Goal: Navigation & Orientation: Find specific page/section

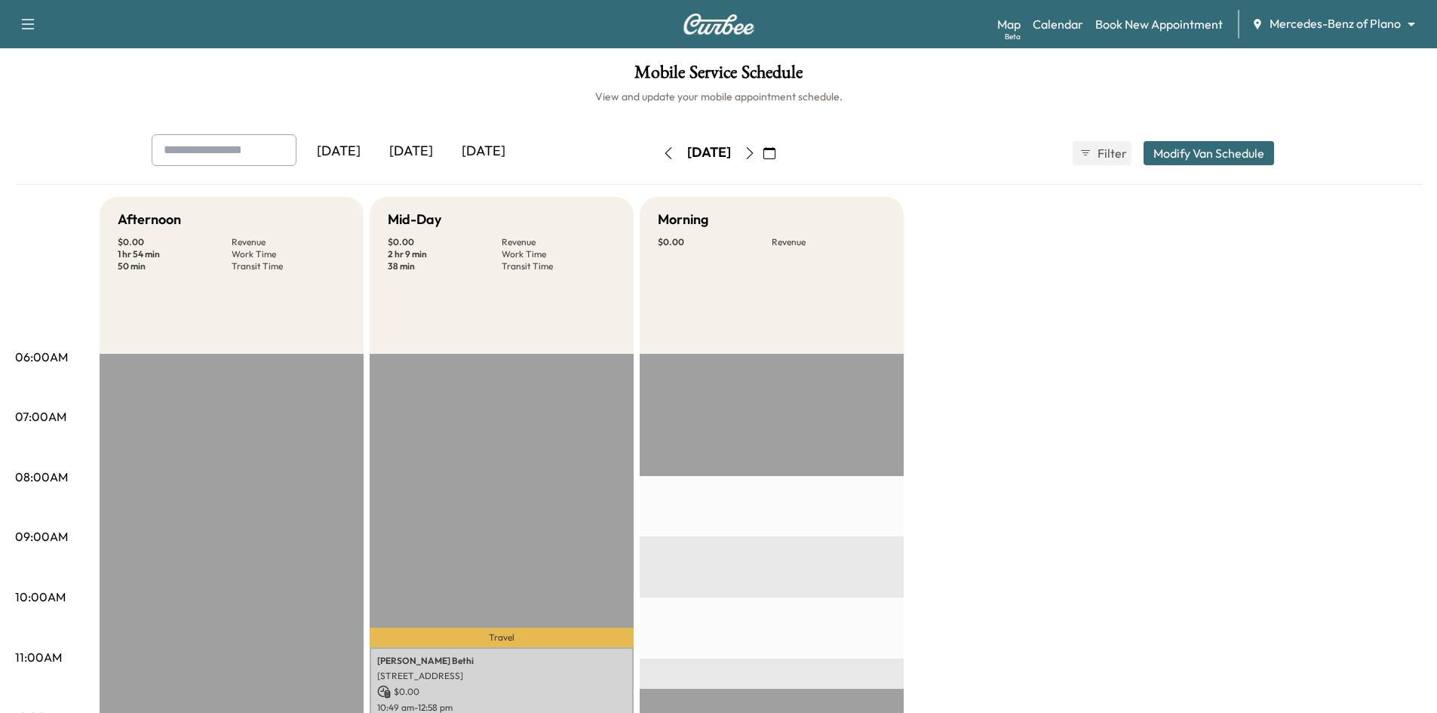
click at [417, 152] on div "[DATE]" at bounding box center [411, 151] width 72 height 35
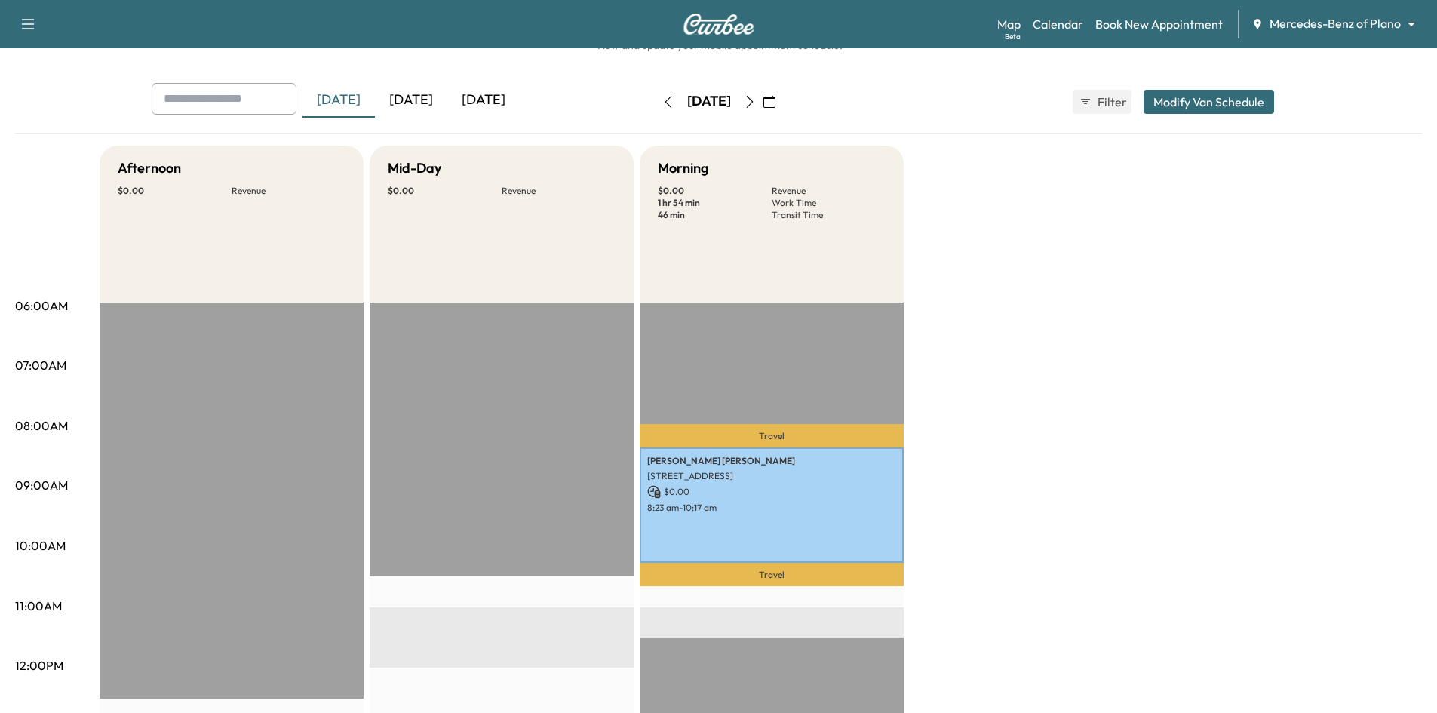
scroll to position [151, 0]
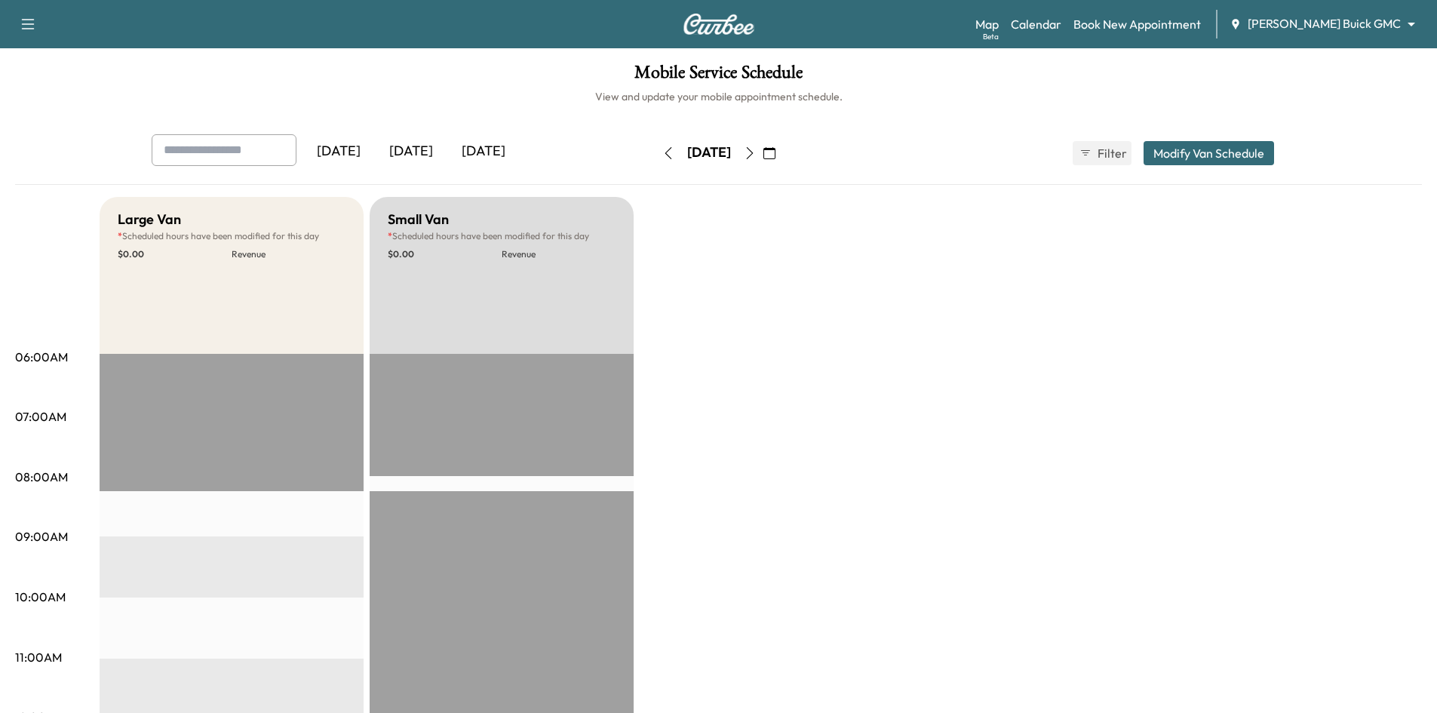
click at [423, 145] on div "[DATE]" at bounding box center [411, 151] width 72 height 35
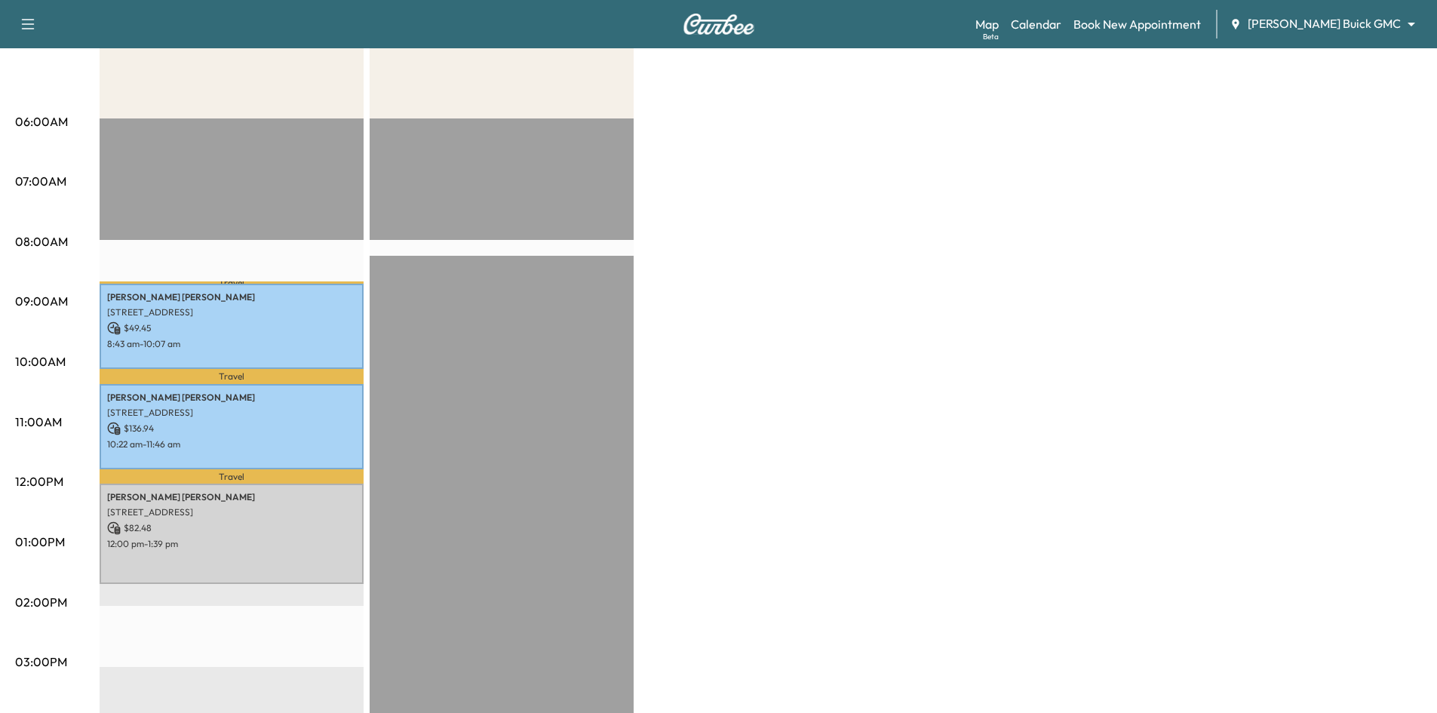
scroll to position [75, 0]
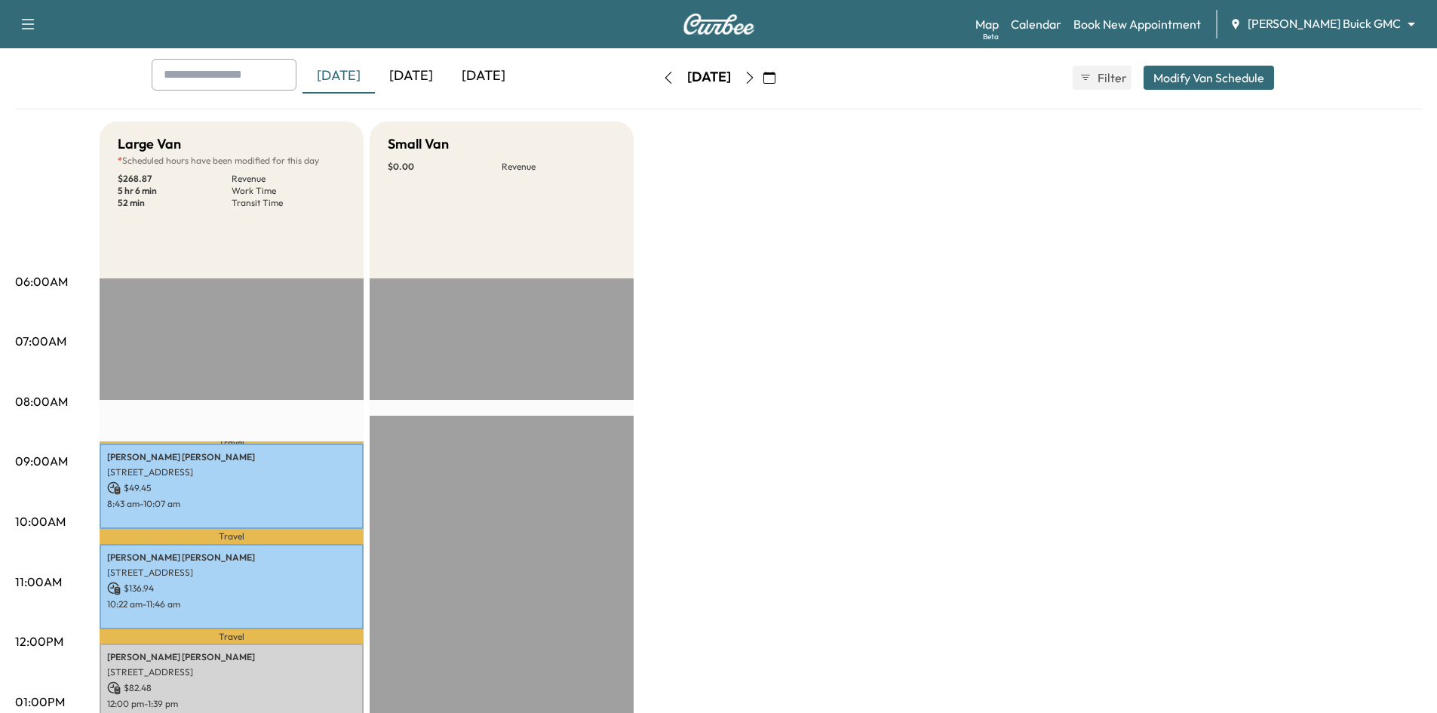
click at [401, 71] on div "[DATE]" at bounding box center [411, 76] width 72 height 35
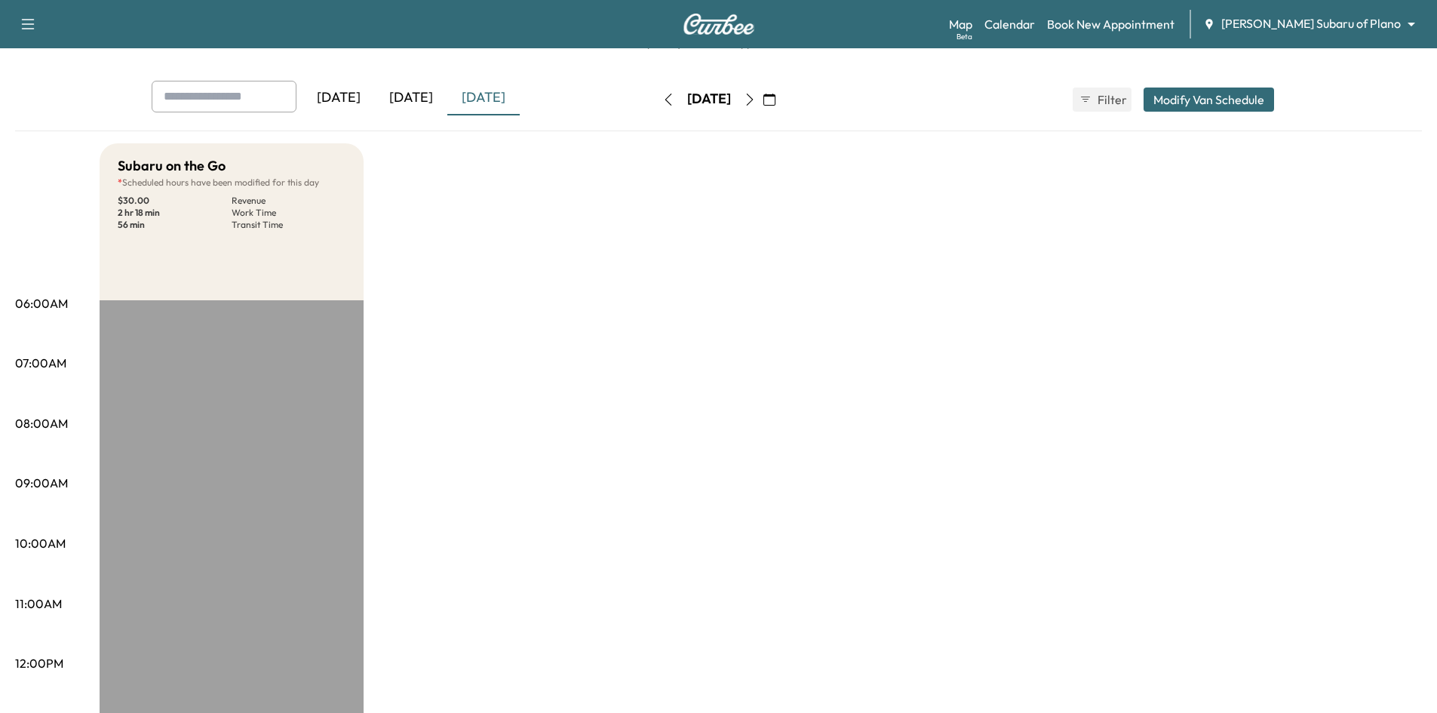
scroll to position [27, 0]
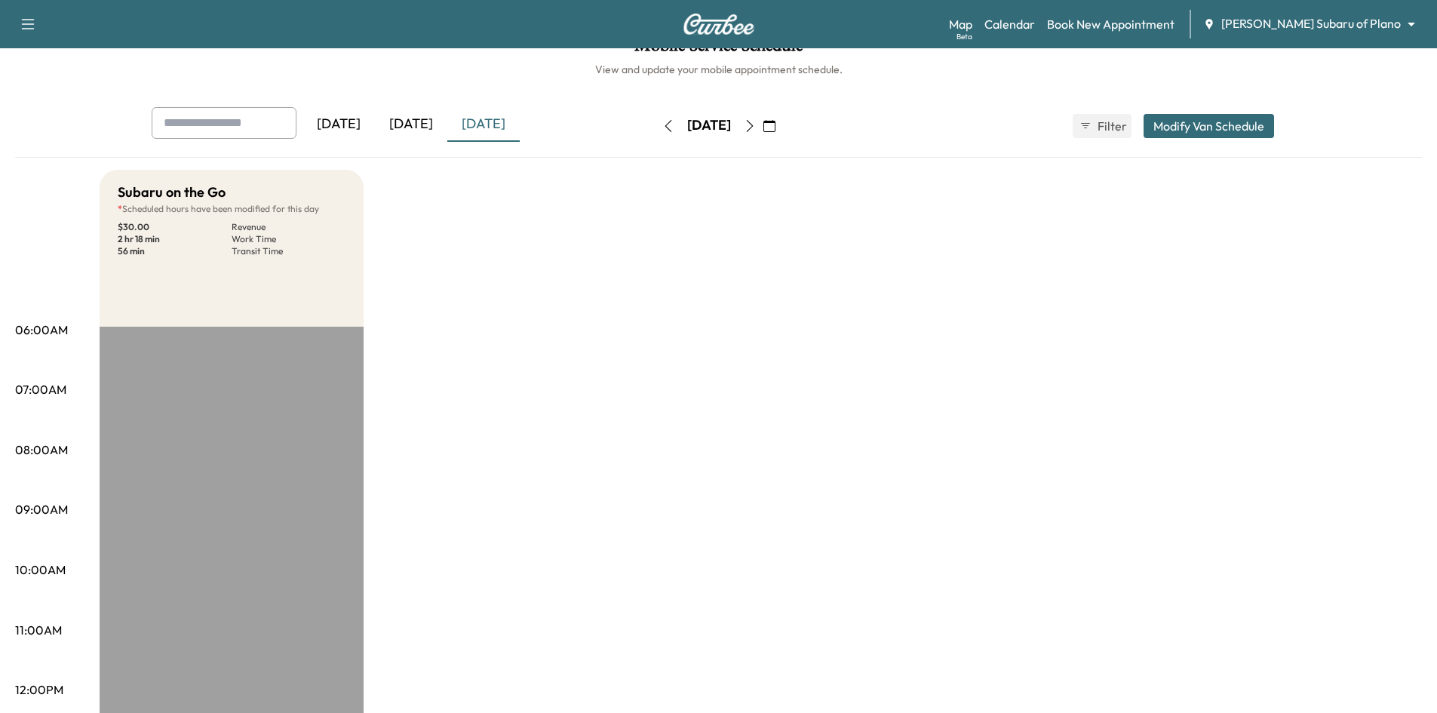
click at [421, 126] on div "[DATE]" at bounding box center [411, 124] width 72 height 35
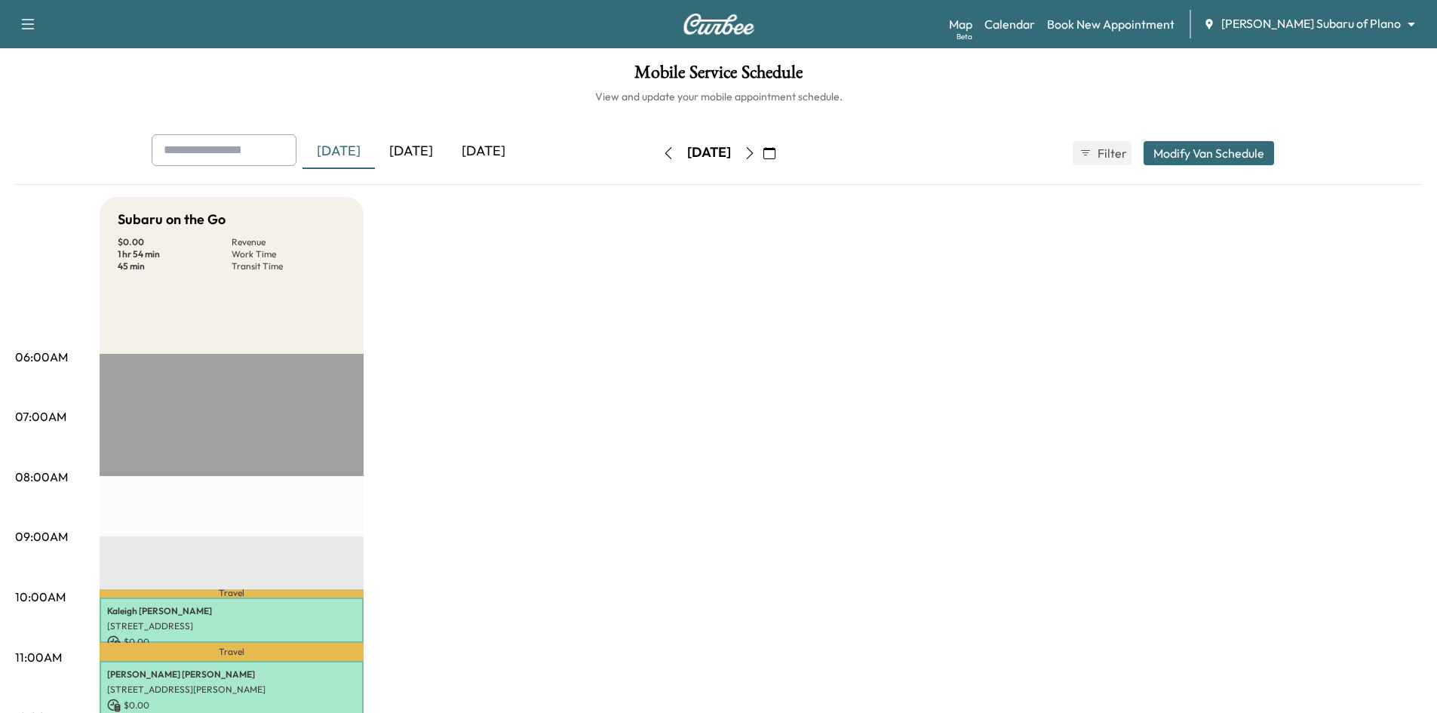
click at [427, 152] on div "[DATE]" at bounding box center [411, 151] width 72 height 35
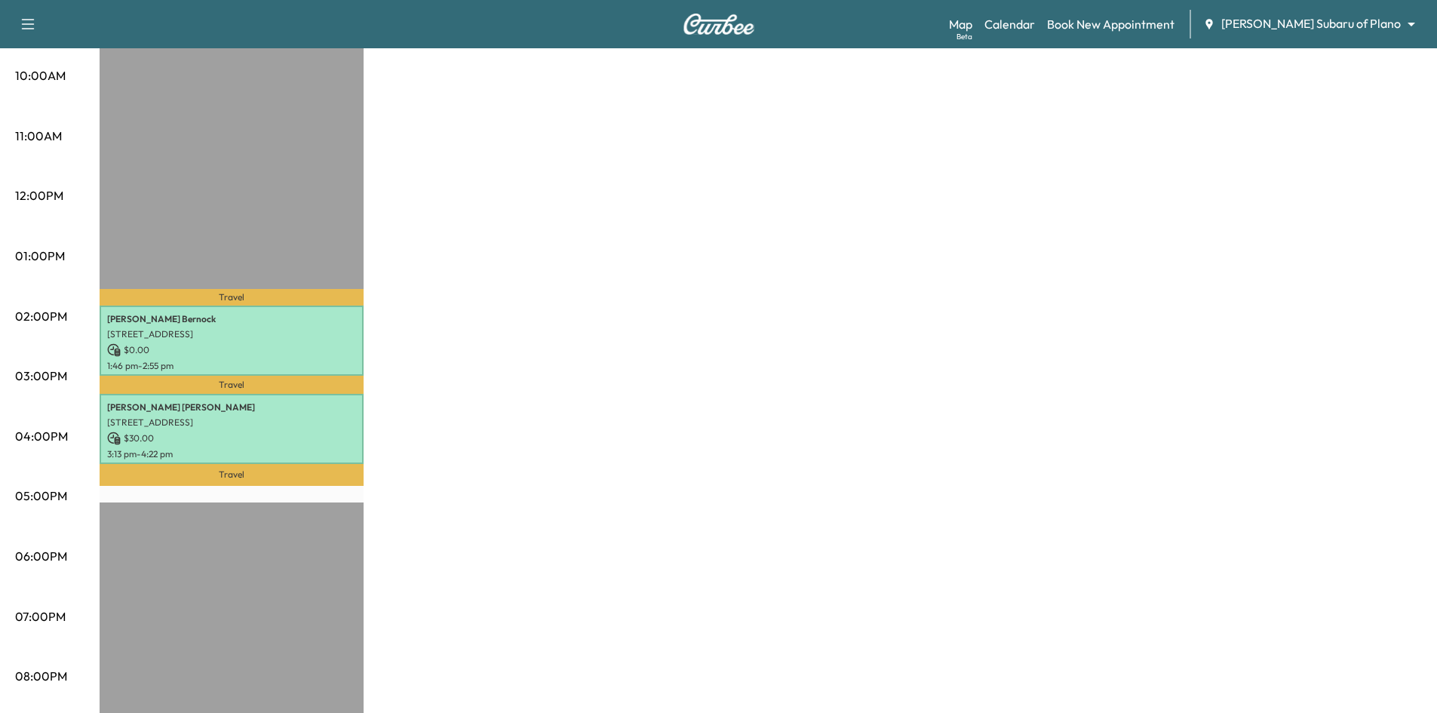
scroll to position [528, 0]
